Goal: Task Accomplishment & Management: Use online tool/utility

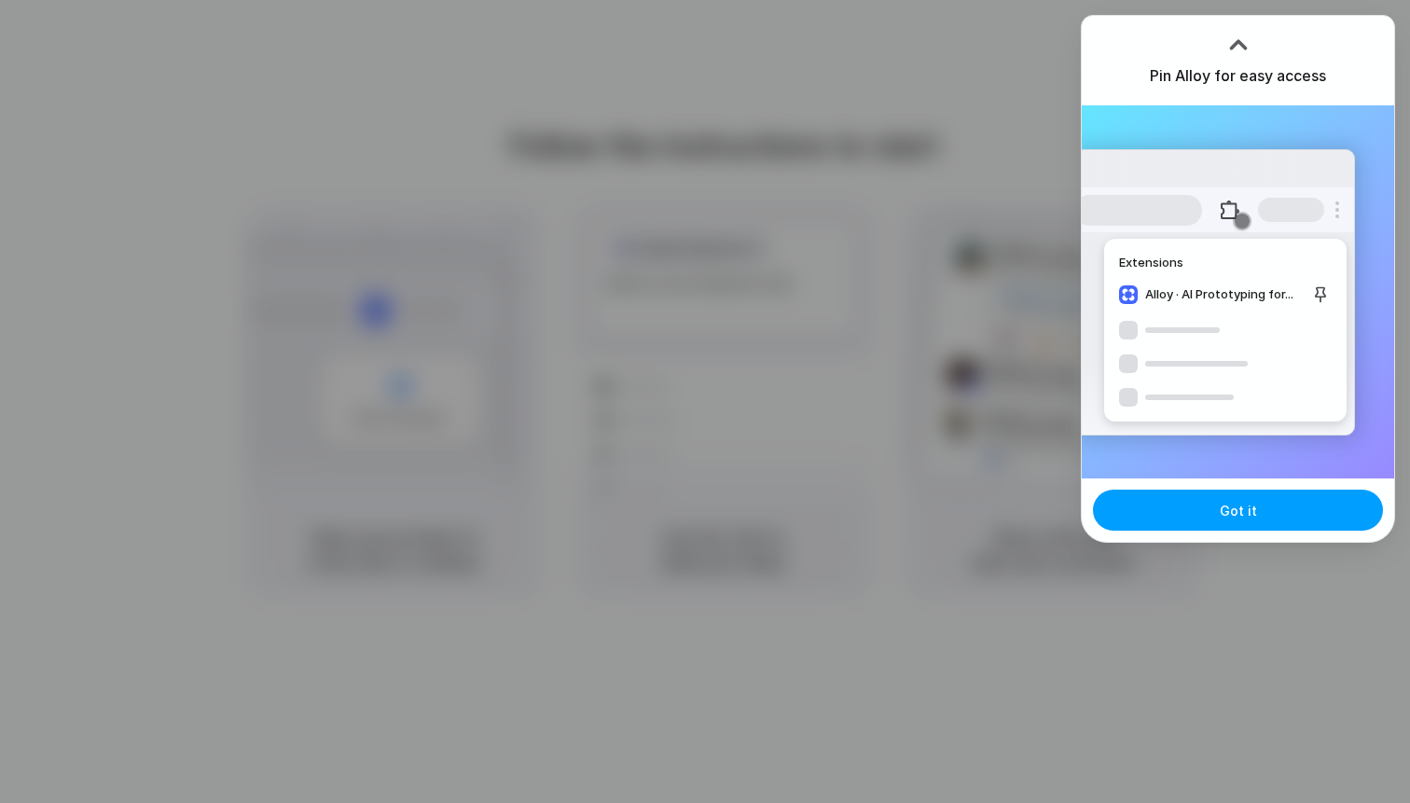
click at [1187, 512] on button "Got it" at bounding box center [1238, 510] width 290 height 41
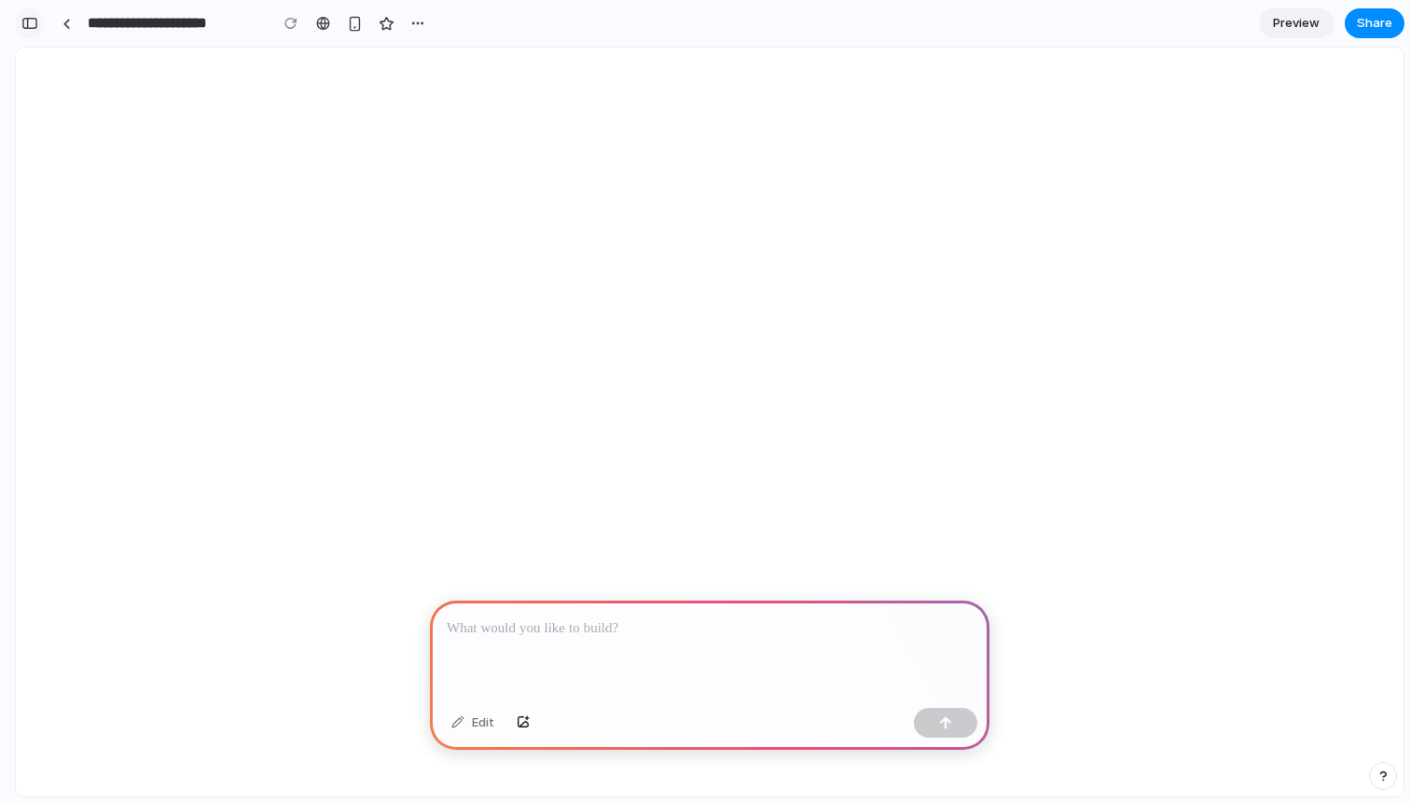
click at [21, 12] on button "button" at bounding box center [30, 23] width 30 height 30
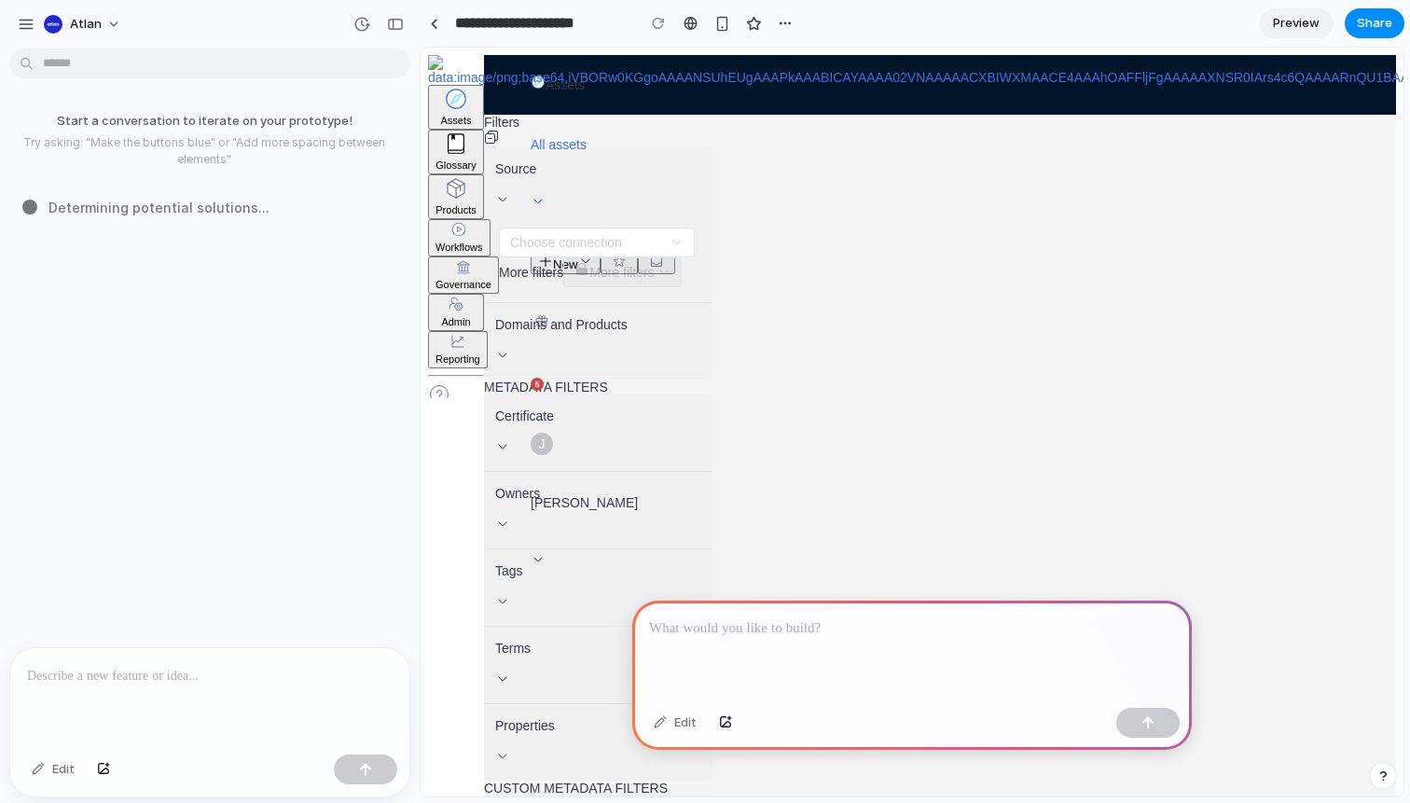
scroll to position [78, 0]
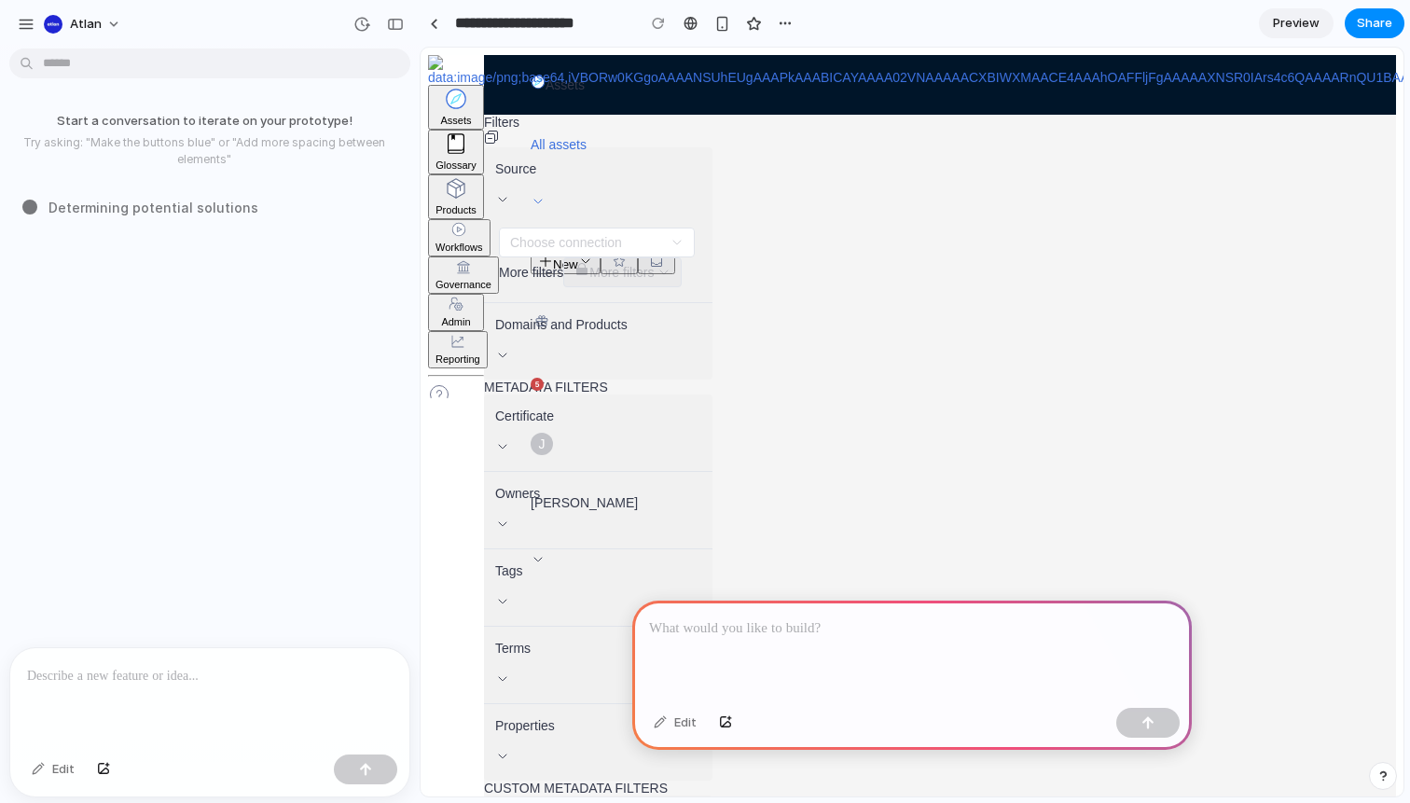
click at [752, 618] on p at bounding box center [912, 628] width 526 height 22
click at [35, 204] on div "Assembling puzzle pieces" at bounding box center [215, 208] width 386 height 20
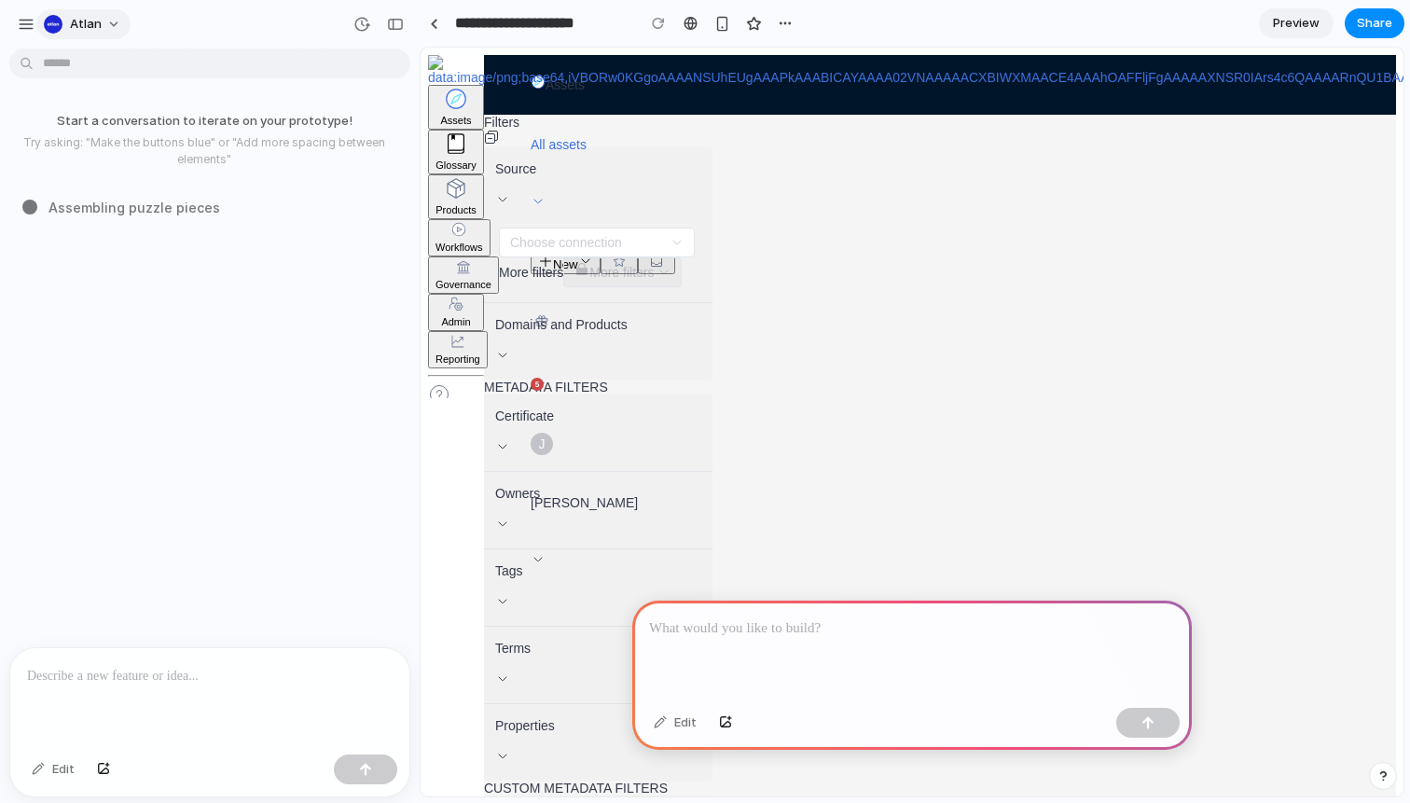
click at [104, 28] on button "Atlan" at bounding box center [83, 24] width 94 height 30
click at [266, 195] on li "Dark" at bounding box center [255, 186] width 110 height 30
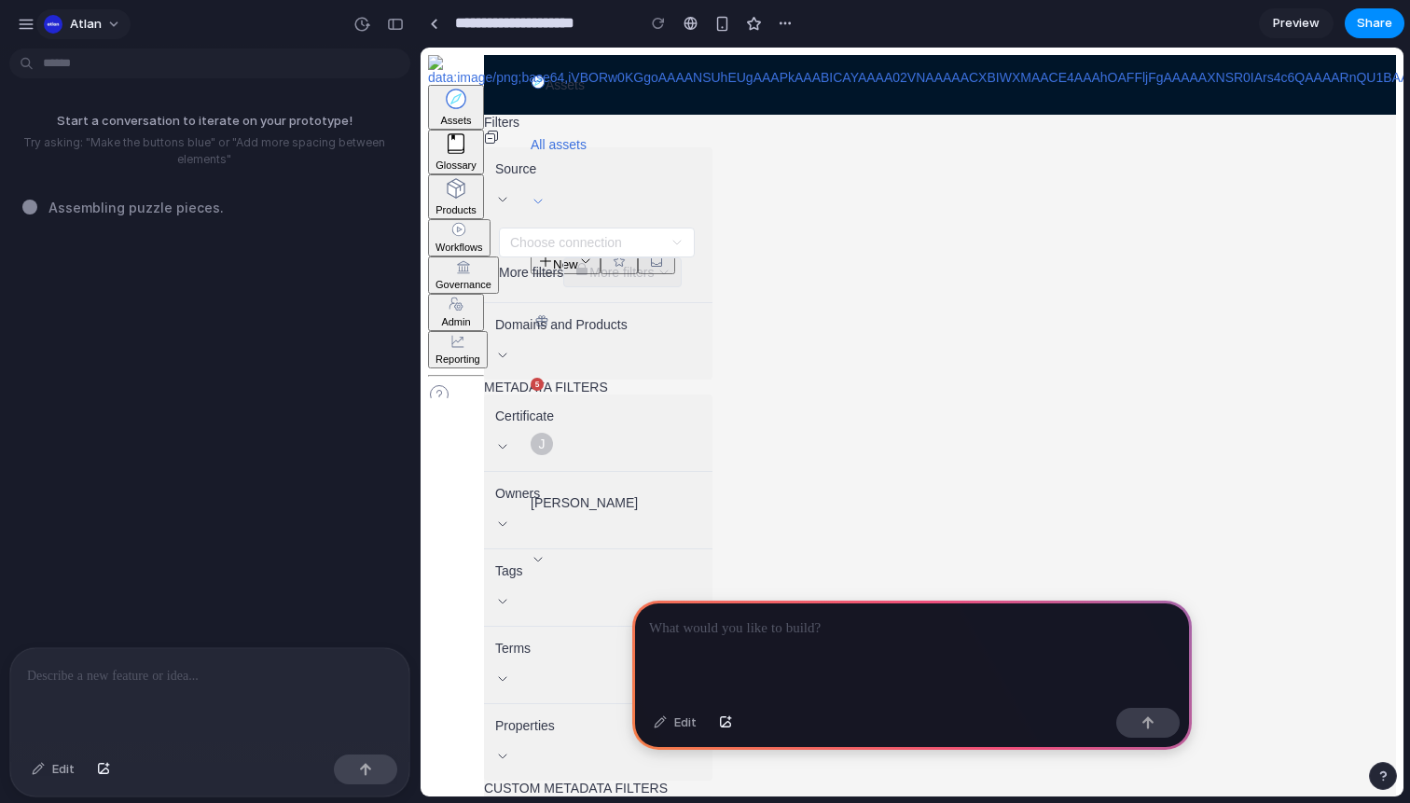
click at [79, 17] on span "Atlan" at bounding box center [86, 24] width 32 height 19
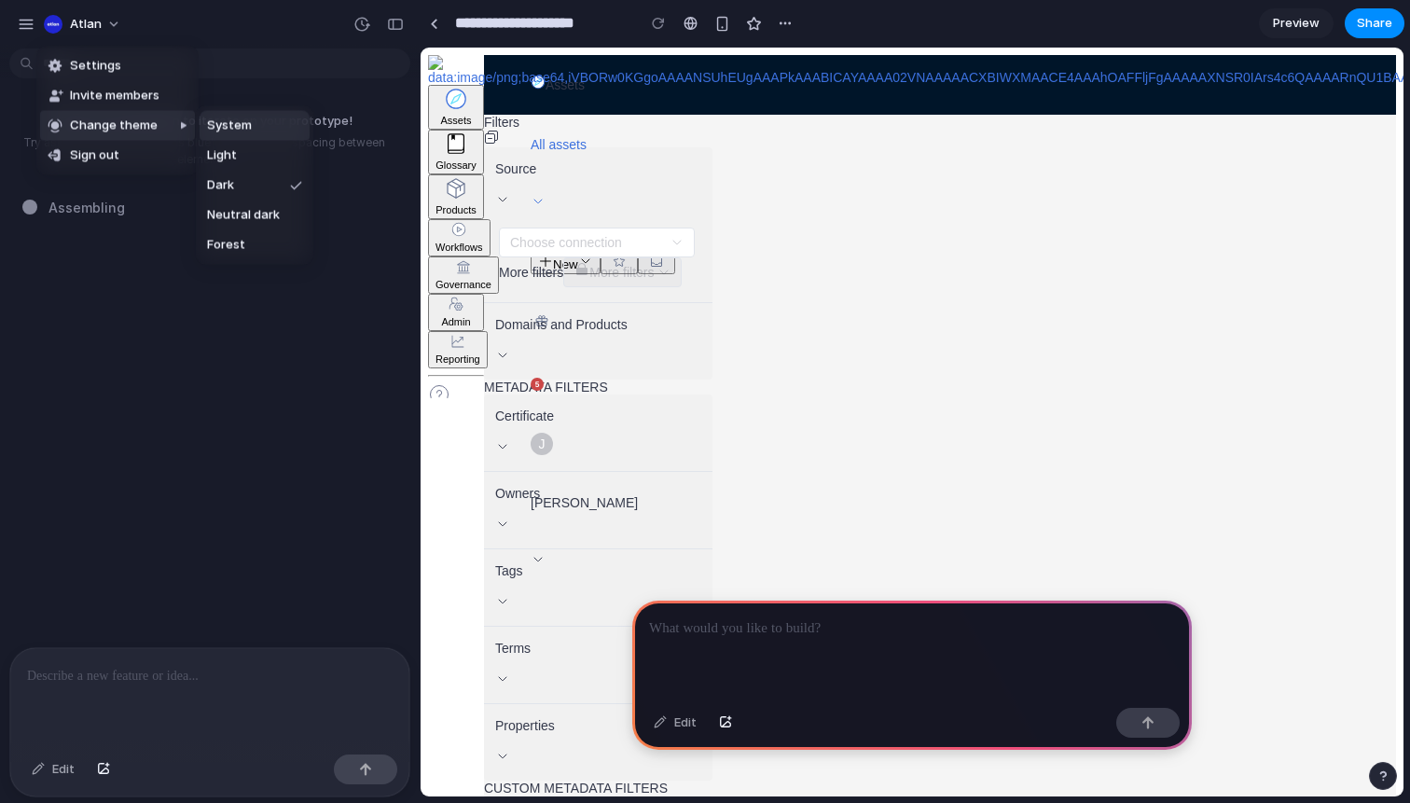
click at [241, 134] on li "System" at bounding box center [255, 126] width 110 height 30
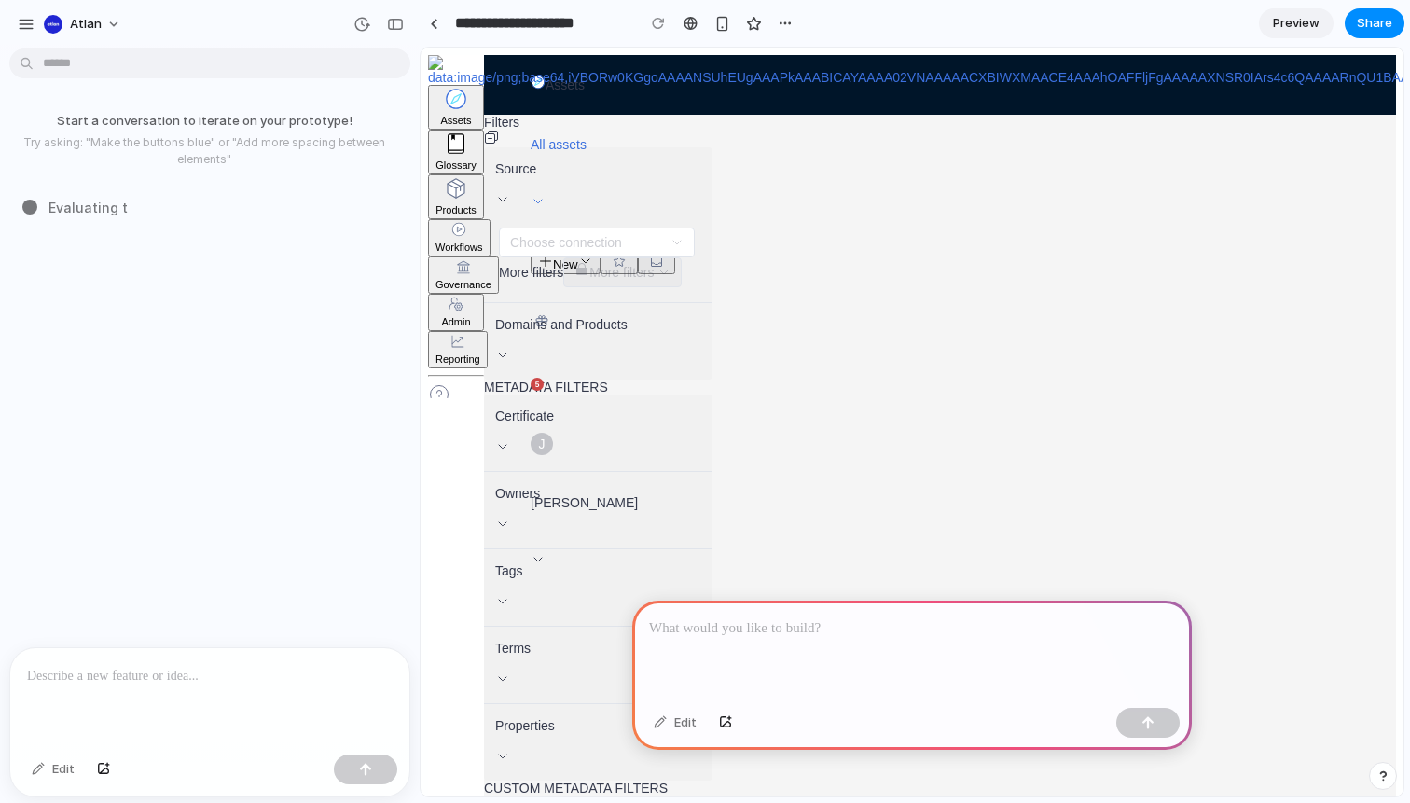
click at [851, 648] on div at bounding box center [912, 651] width 560 height 100
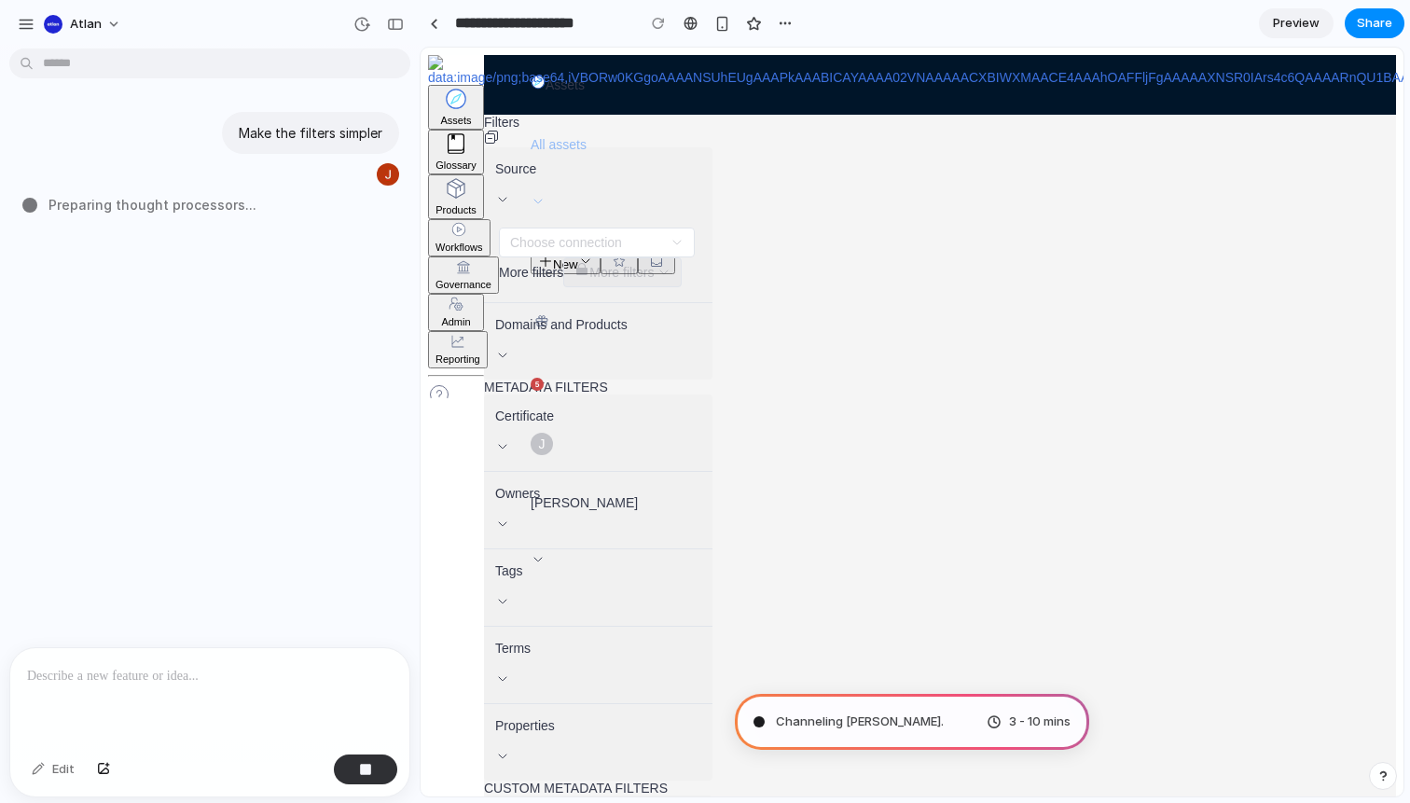
click at [611, 115] on div "All assets" at bounding box center [940, 145] width 819 height 60
click at [32, 19] on div "button" at bounding box center [26, 24] width 17 height 17
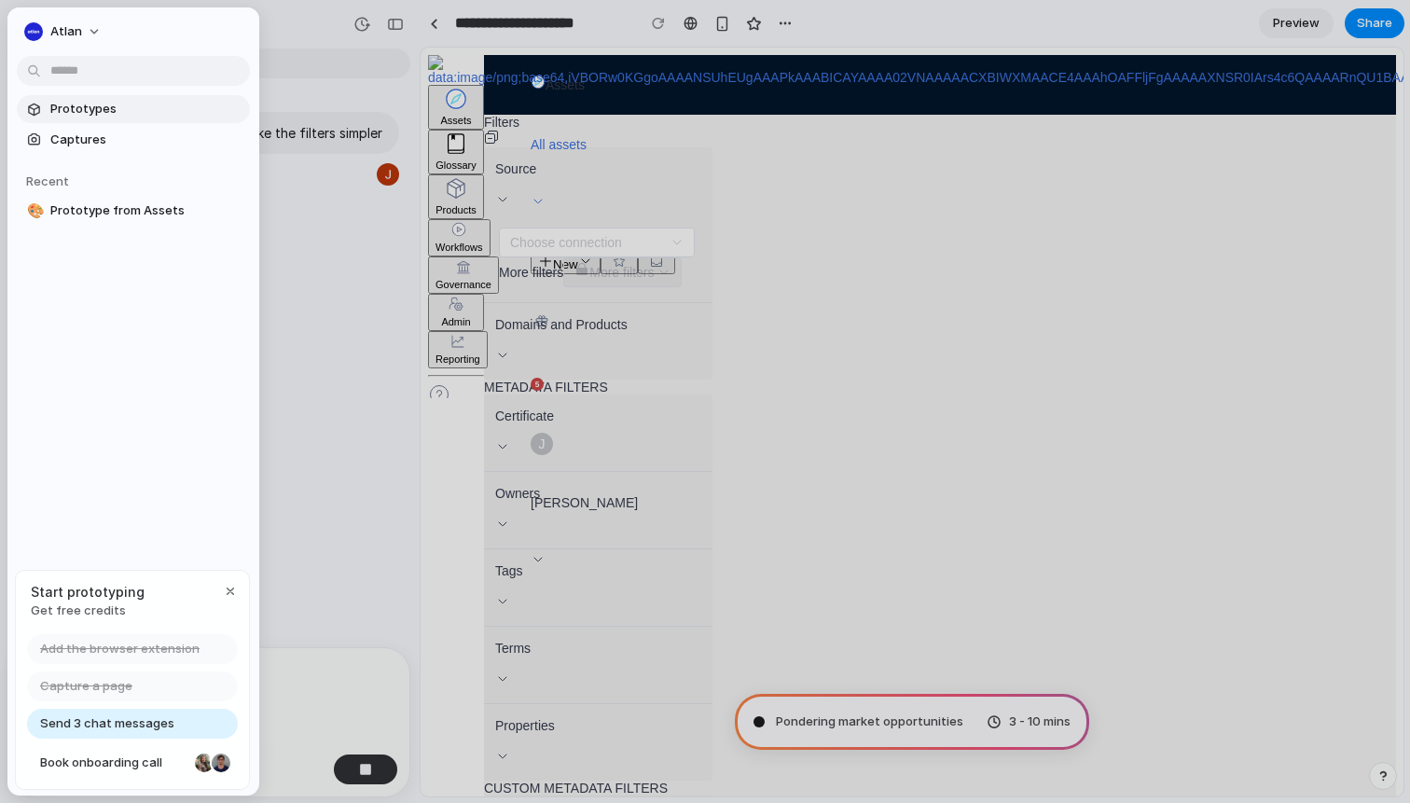
type input "**********"
click at [231, 582] on button "button" at bounding box center [230, 591] width 22 height 22
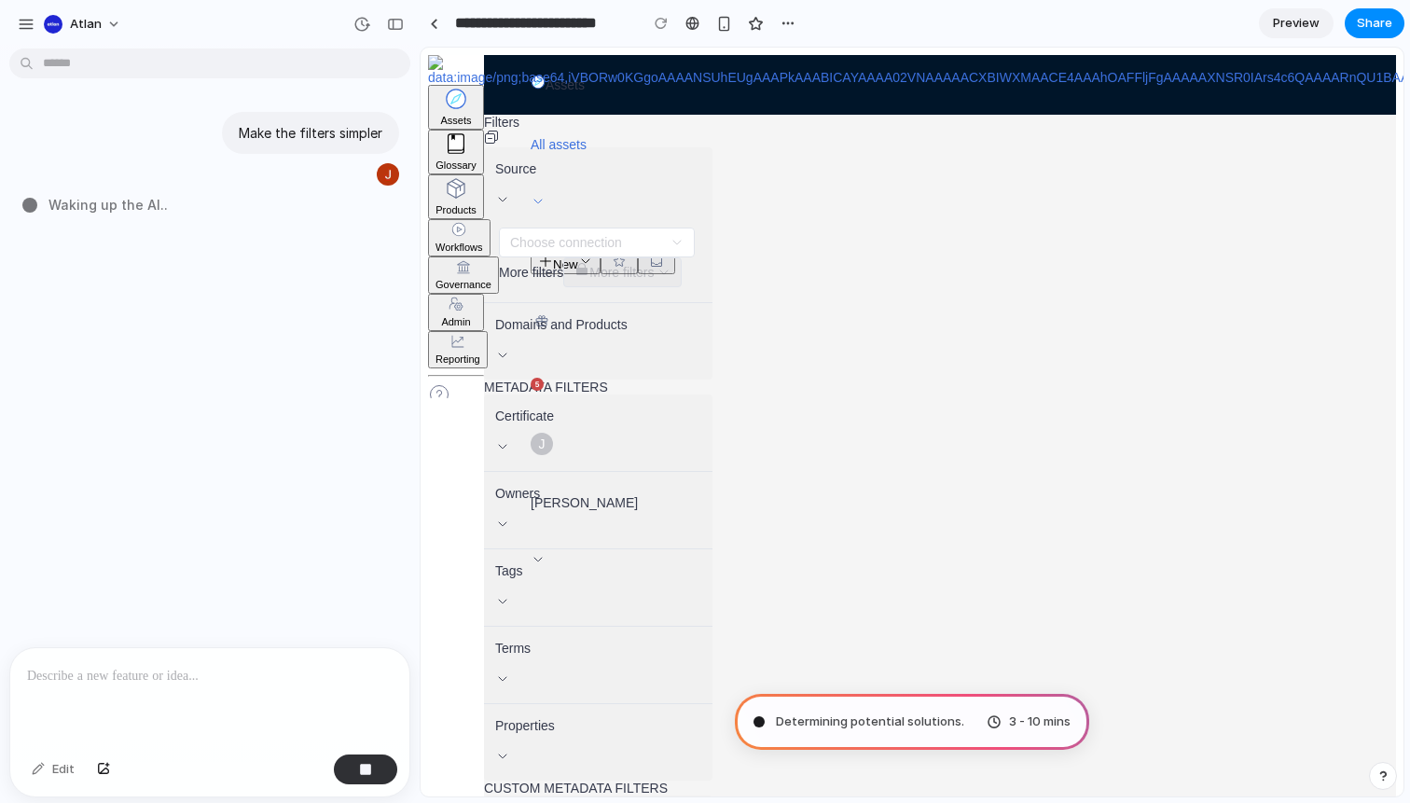
click at [296, 201] on div "Waking up the AI .." at bounding box center [215, 205] width 386 height 20
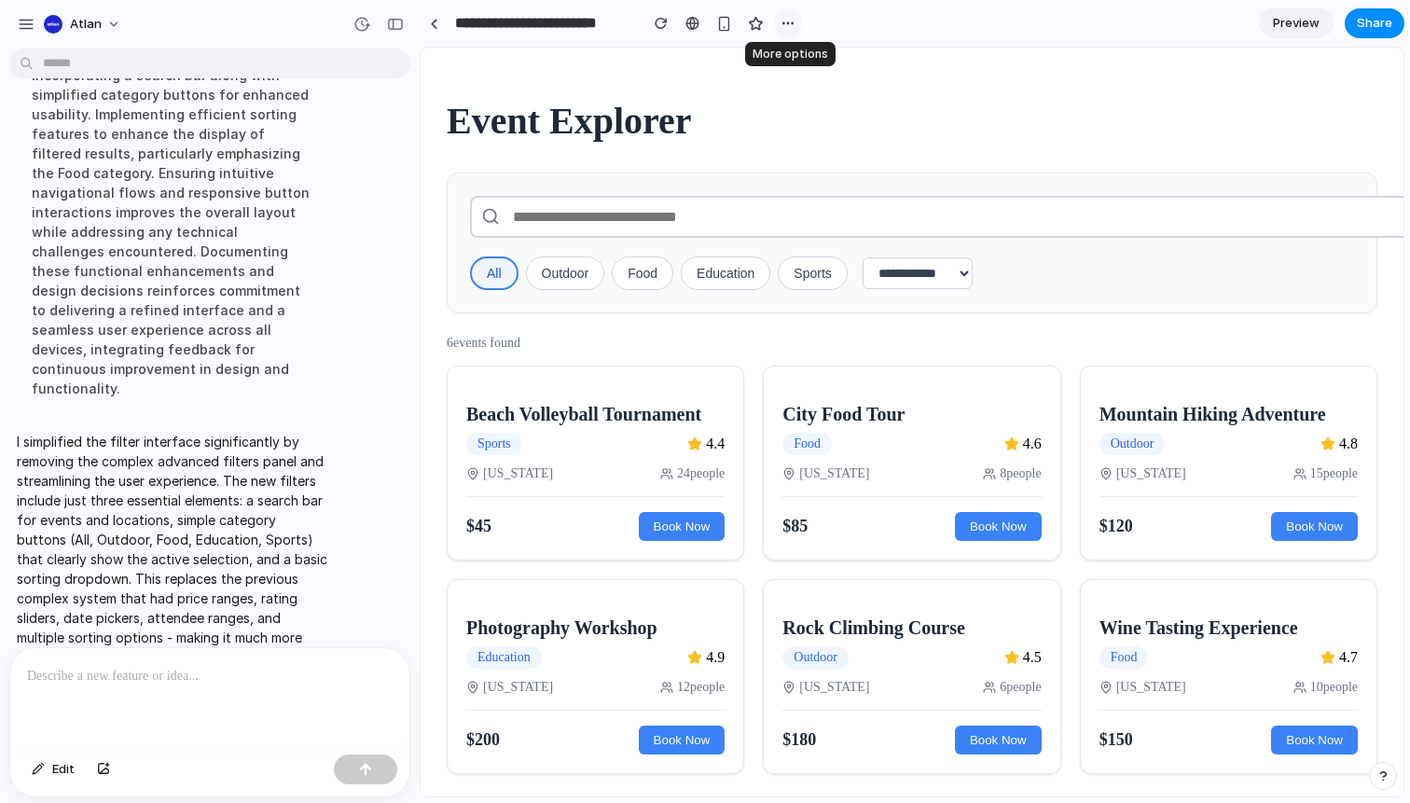
click at [795, 25] on button "button" at bounding box center [788, 23] width 28 height 28
click at [812, 90] on span "Delete" at bounding box center [825, 94] width 39 height 19
